Goal: Information Seeking & Learning: Learn about a topic

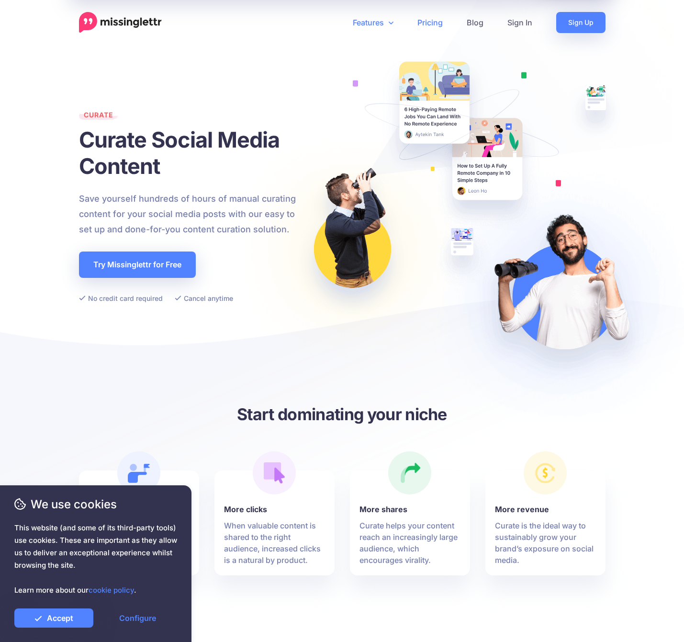
click at [437, 20] on link "Pricing" at bounding box center [429, 22] width 49 height 21
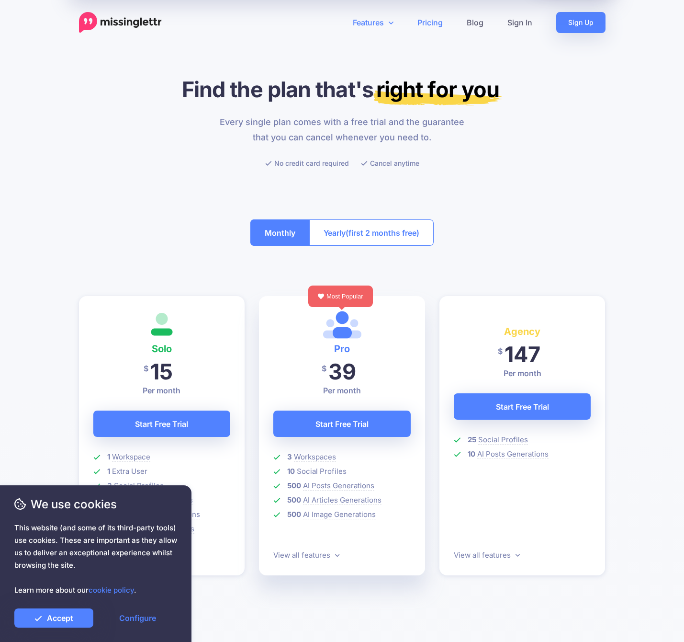
click at [373, 21] on link "Features" at bounding box center [373, 22] width 65 height 21
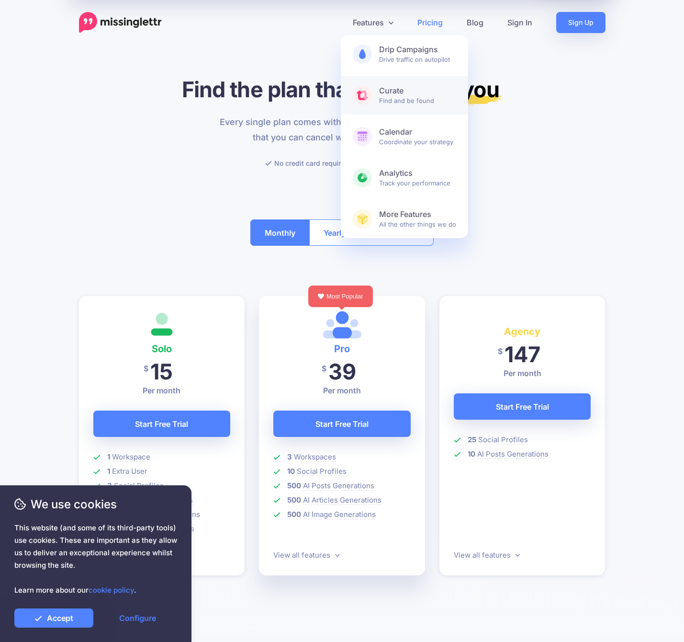
click at [392, 94] on b "Curate" at bounding box center [417, 91] width 77 height 10
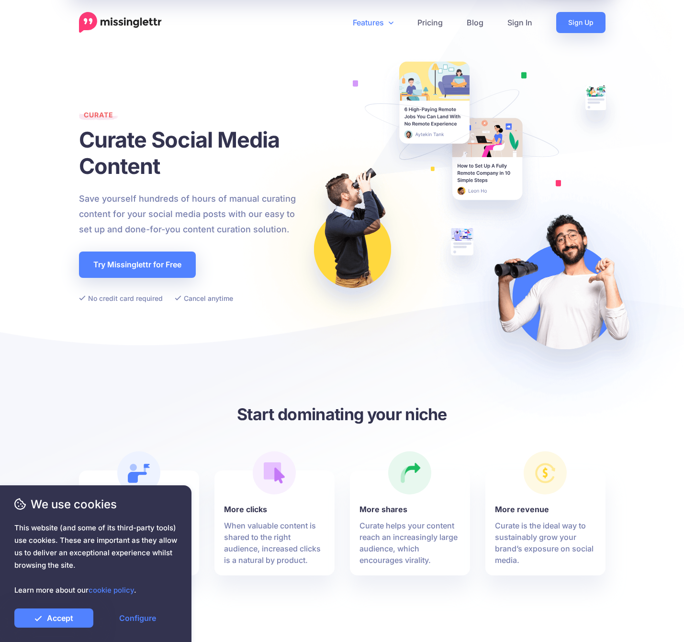
click at [379, 24] on link "Features" at bounding box center [373, 22] width 65 height 21
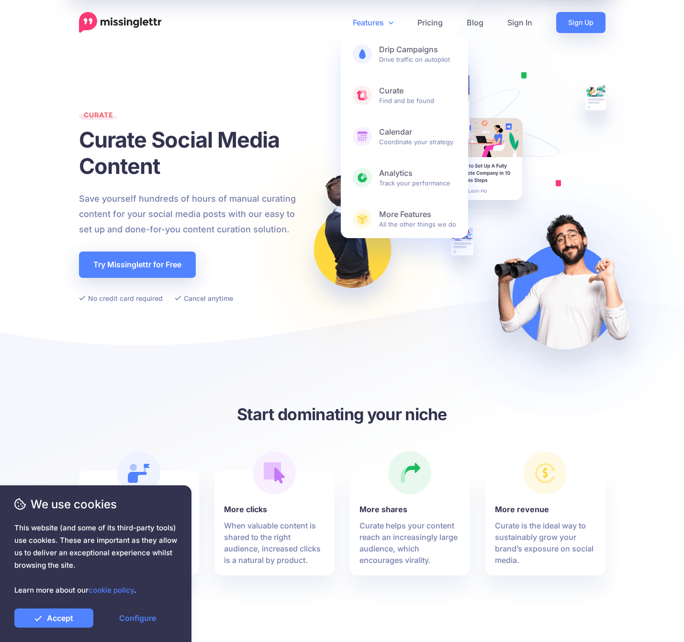
click at [453, 388] on img at bounding box center [461, 223] width 484 height 446
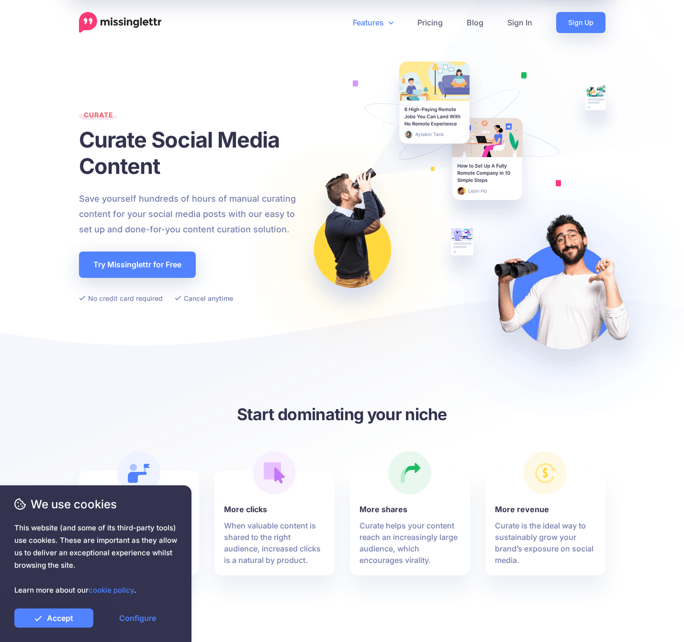
click at [379, 21] on link "Features" at bounding box center [373, 22] width 65 height 21
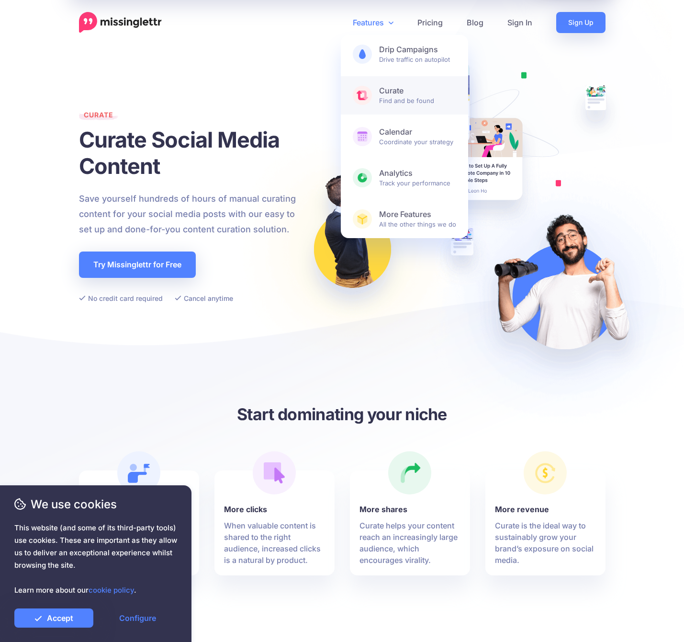
click at [418, 95] on b "Curate" at bounding box center [417, 91] width 77 height 10
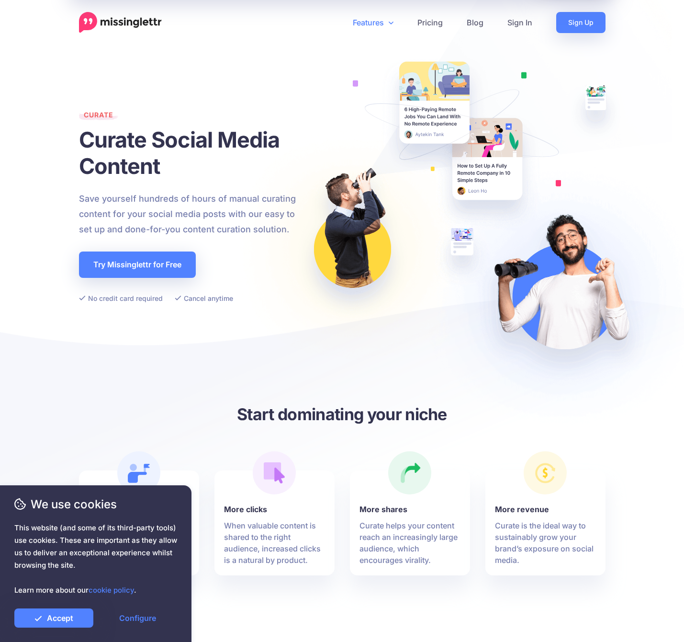
click at [370, 31] on link "Features" at bounding box center [373, 22] width 65 height 21
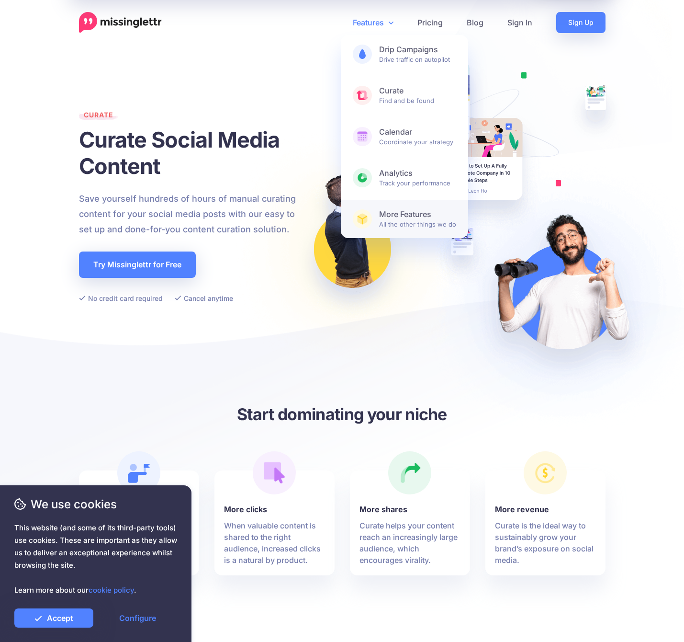
click at [408, 222] on span "More Features All the other things we do" at bounding box center [417, 218] width 77 height 19
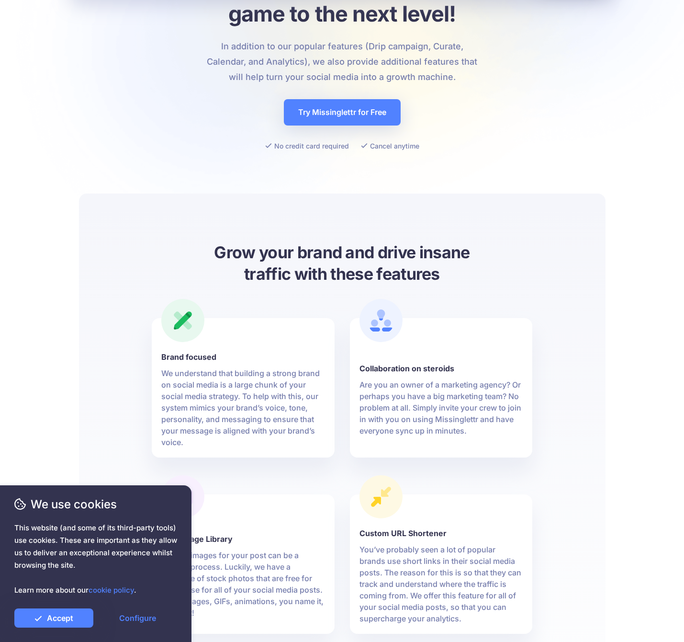
scroll to position [281, 0]
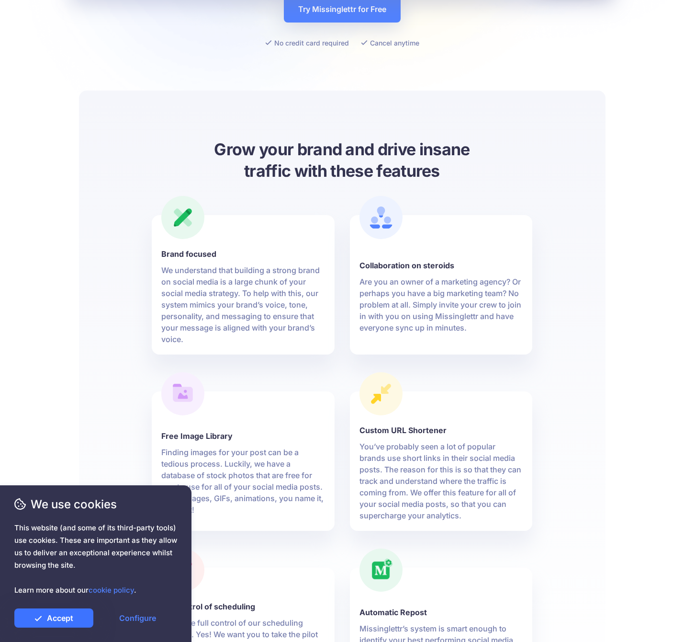
click at [73, 621] on link "Accept" at bounding box center [53, 617] width 79 height 19
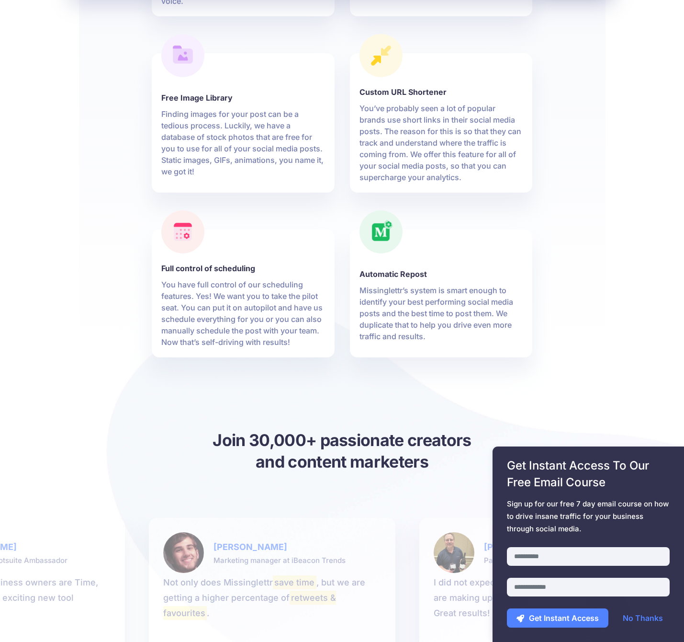
scroll to position [397, 0]
